Goal: Task Accomplishment & Management: Manage account settings

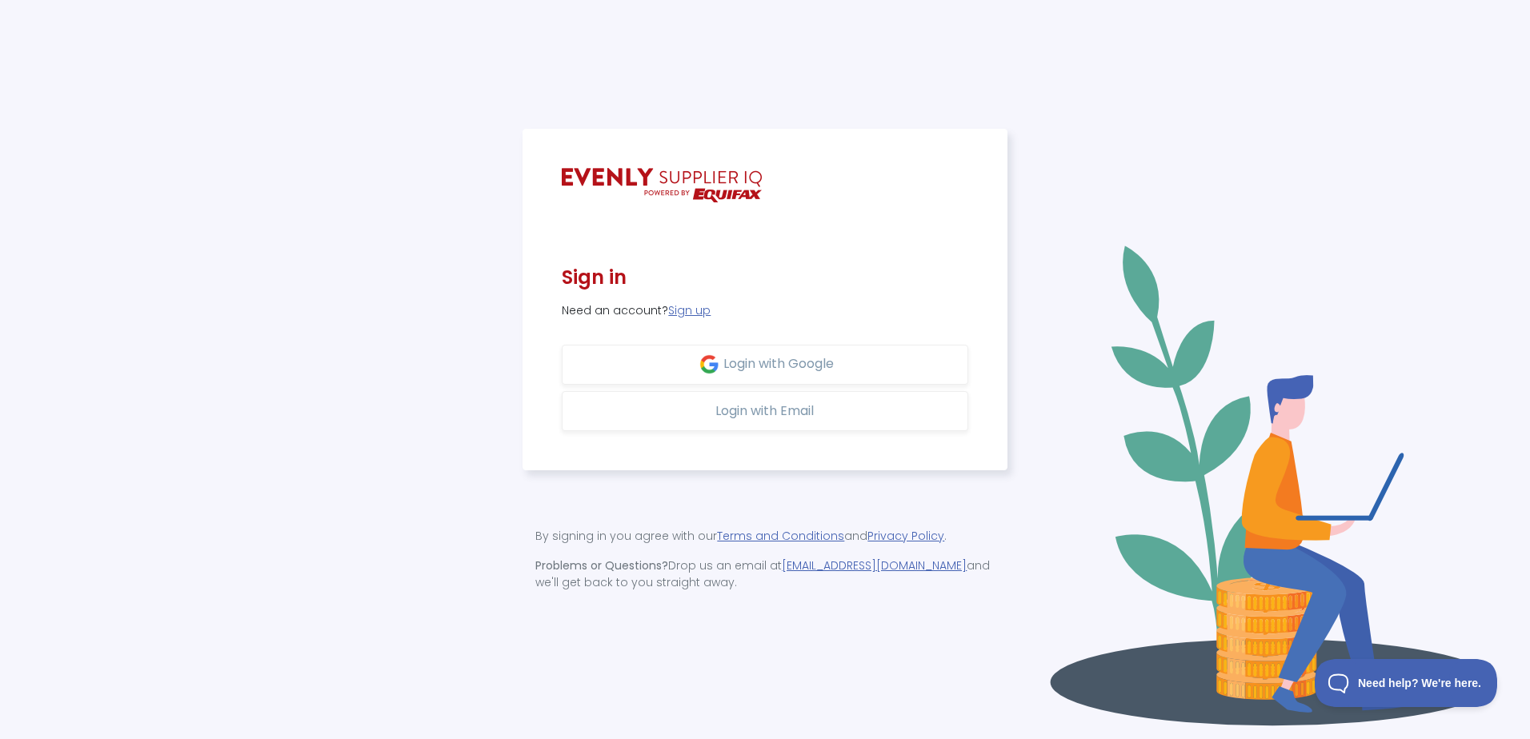
click at [767, 171] on div at bounding box center [765, 185] width 406 height 34
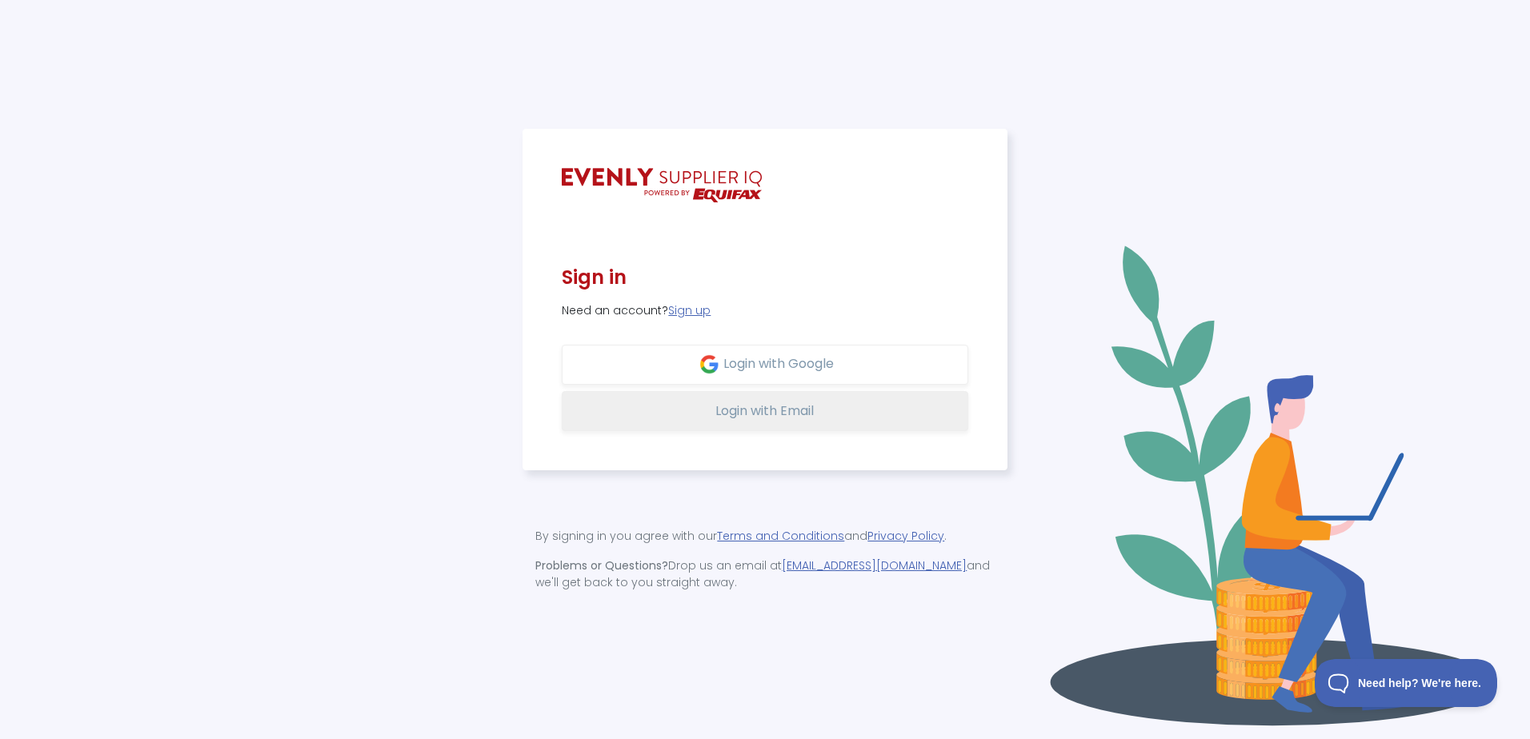
click at [779, 416] on span "Login with Email" at bounding box center [764, 411] width 98 height 18
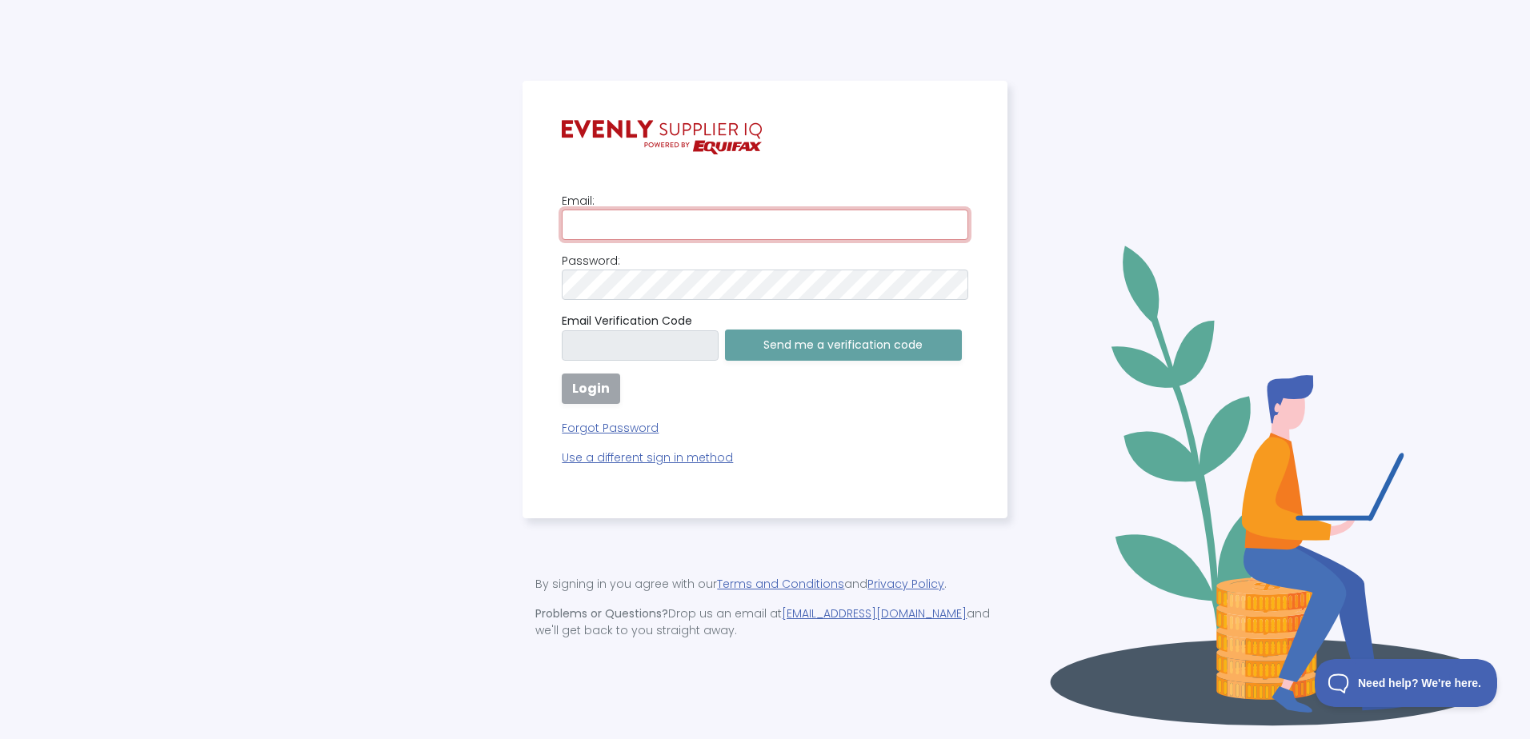
type input "mrodrigues@insignia.com.au"
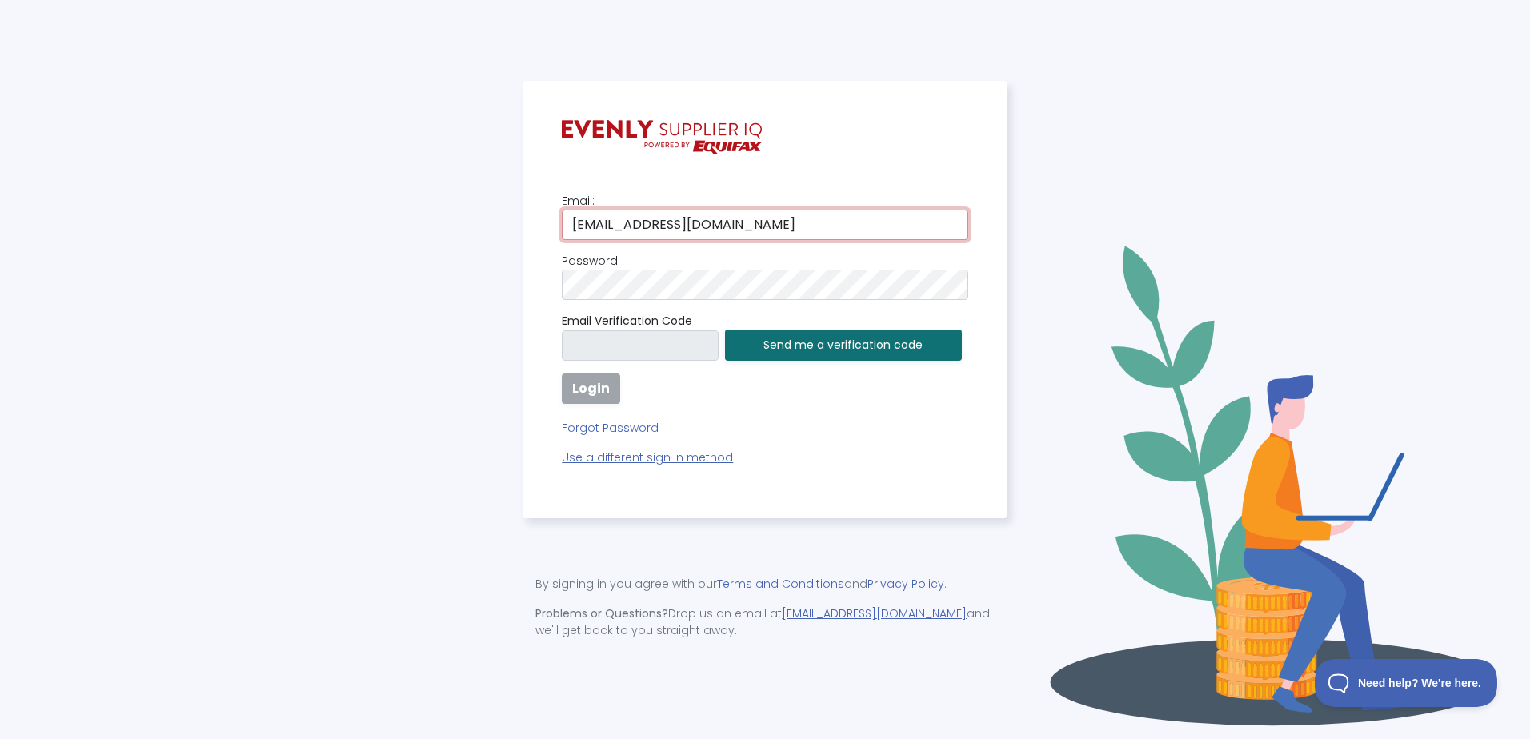
click at [664, 217] on input "mrodrigues@insignia.com.au" at bounding box center [765, 225] width 406 height 30
click at [1004, 149] on div "Email: mrodrigues@insignia.com.au Password: Email Verification Code Send me a v…" at bounding box center [765, 300] width 484 height 438
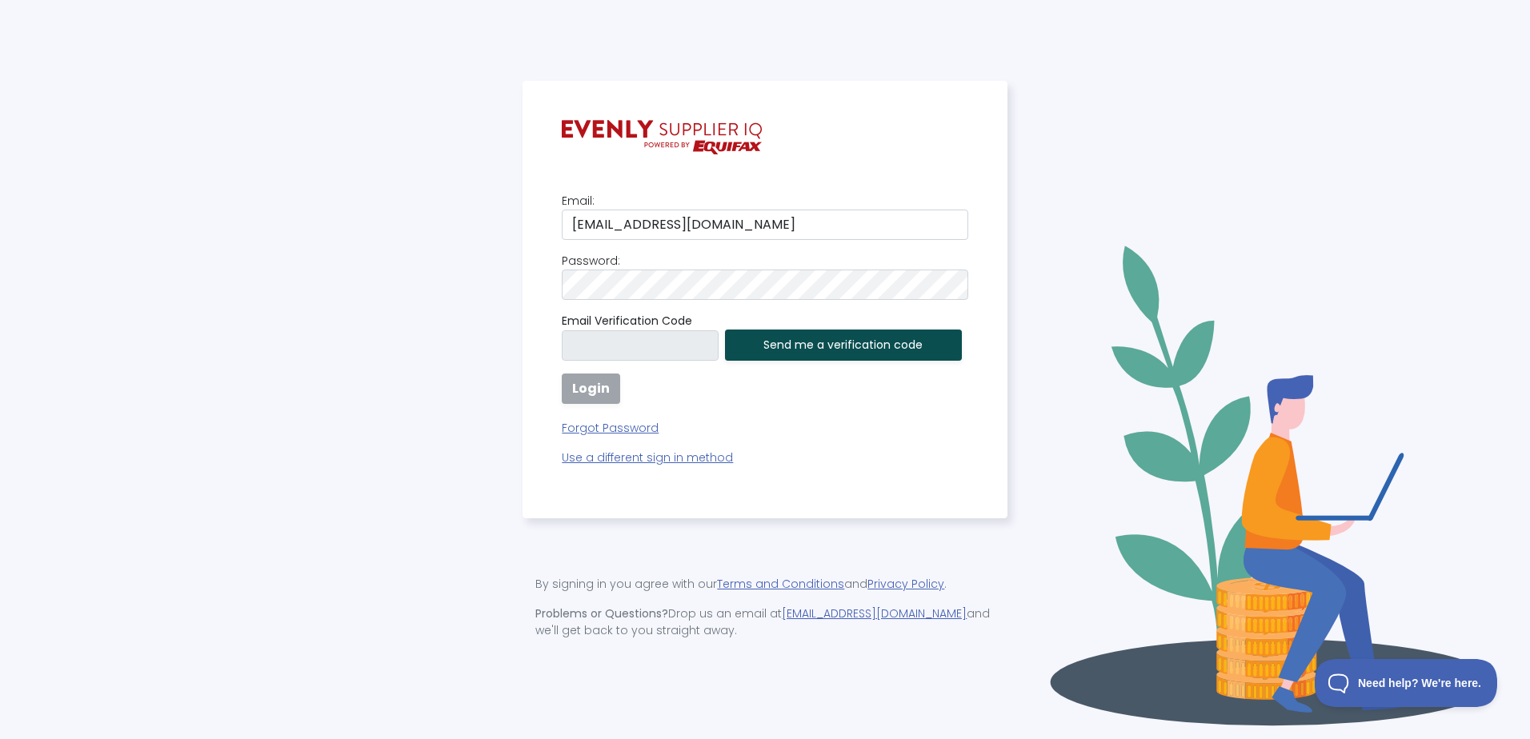
click at [787, 342] on button "Send me a verification code" at bounding box center [843, 345] width 237 height 31
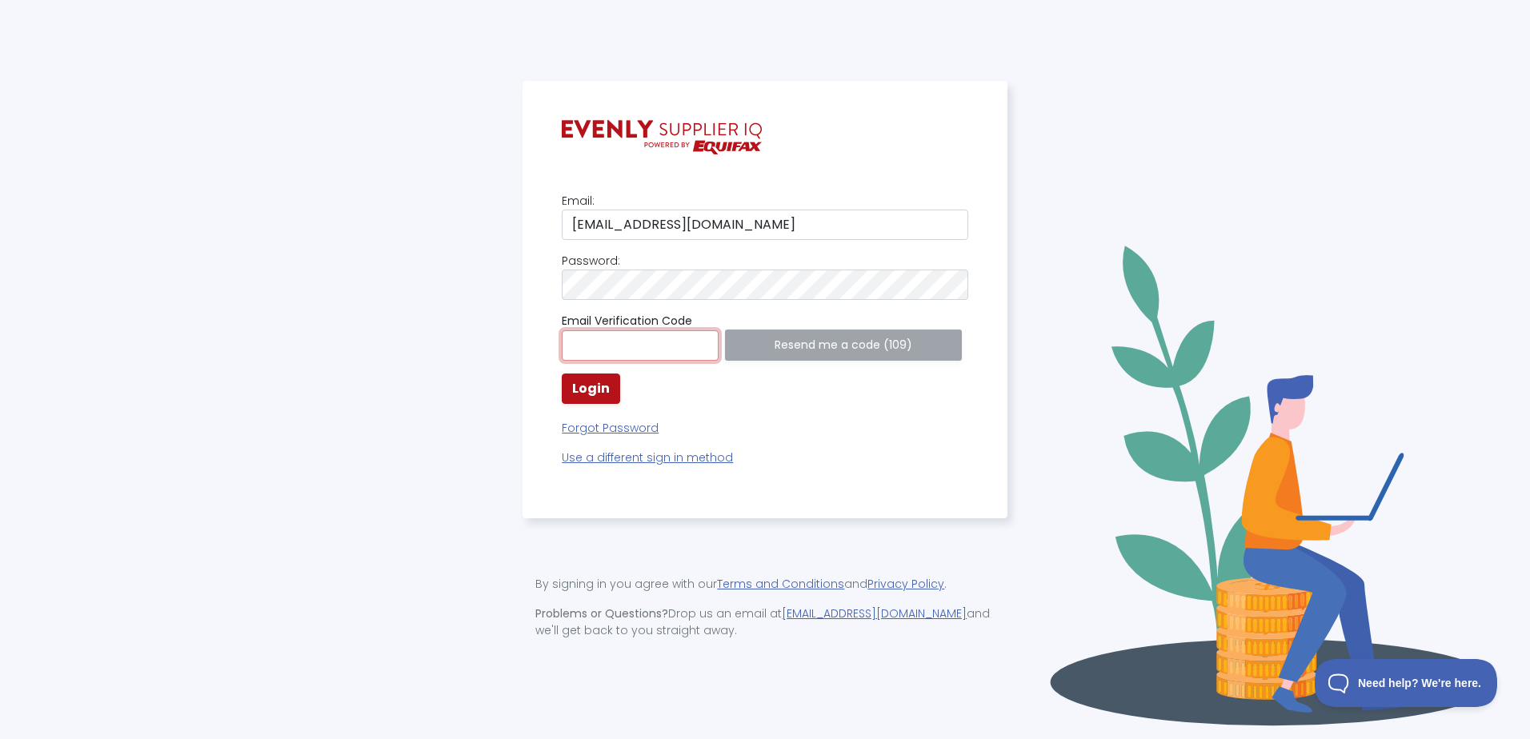
click at [647, 349] on input "text" at bounding box center [640, 345] width 156 height 30
paste input "376176"
type input "376176"
click at [608, 385] on button "Login" at bounding box center [591, 389] width 58 height 30
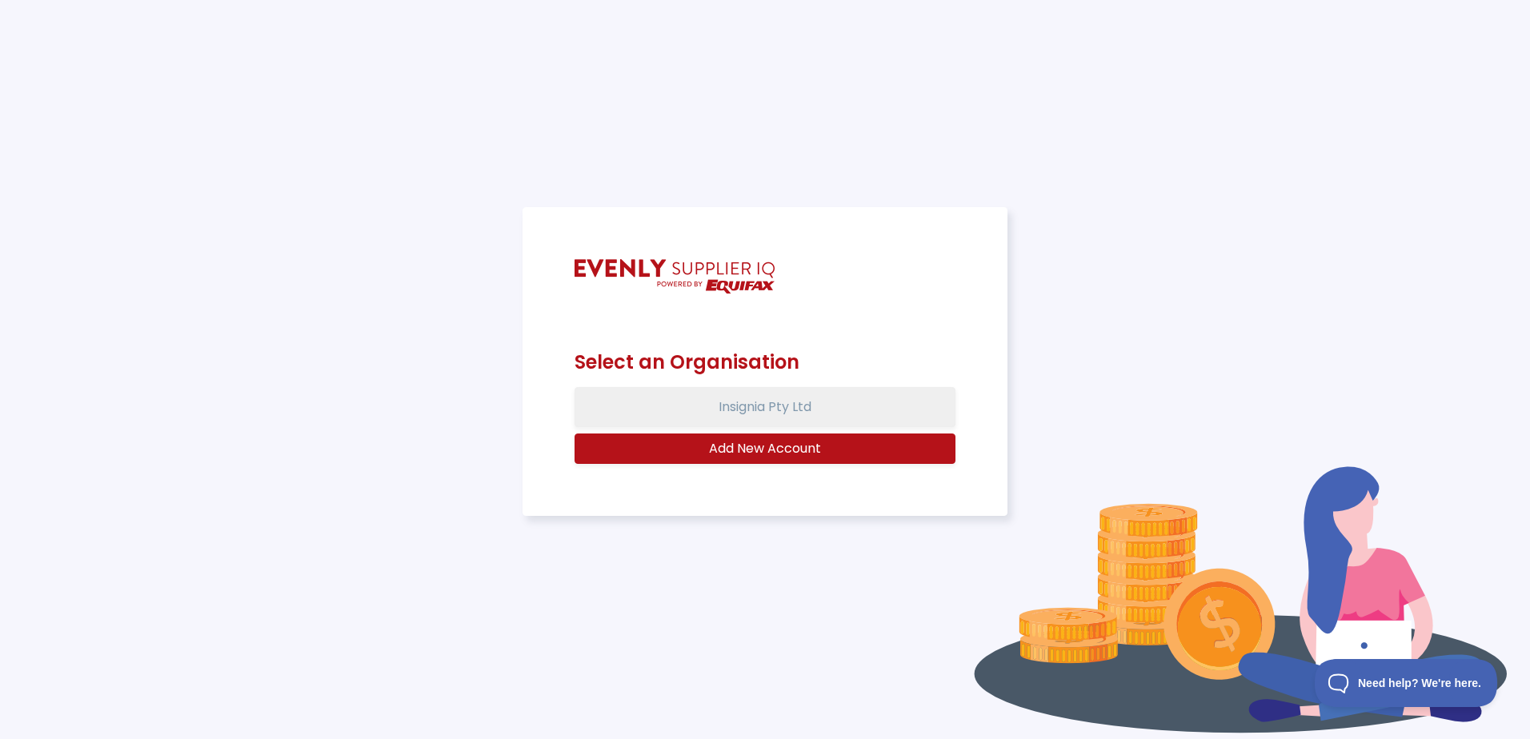
click at [779, 413] on button "Insignia Pty Ltd" at bounding box center [765, 407] width 380 height 40
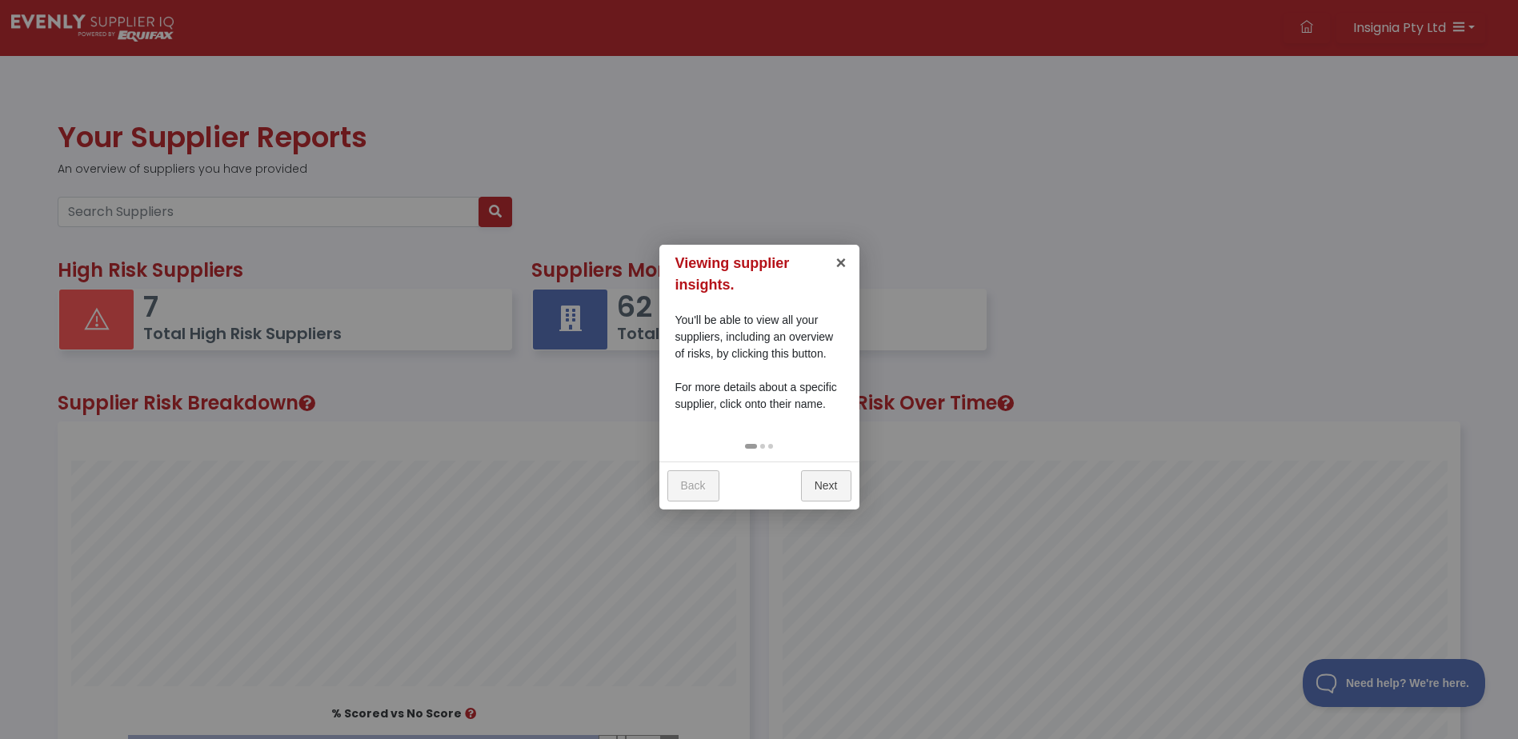
scroll to position [438, 690]
click at [843, 263] on link "×" at bounding box center [841, 263] width 36 height 36
